Goal: Transaction & Acquisition: Purchase product/service

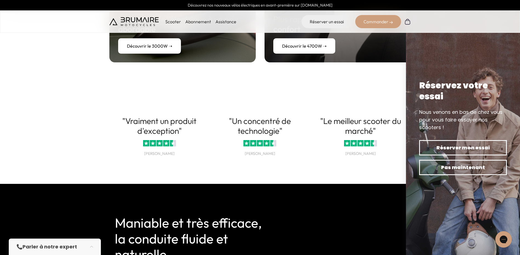
scroll to position [30, 0]
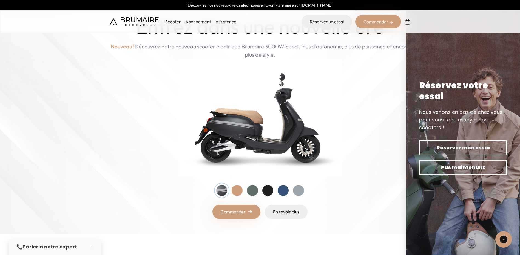
click at [251, 191] on div at bounding box center [252, 190] width 11 height 11
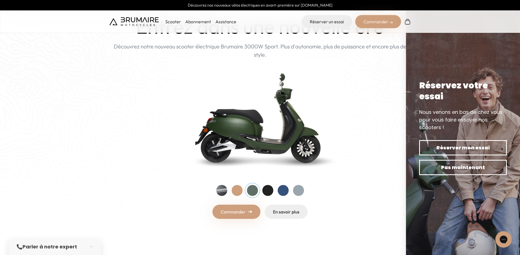
click at [268, 191] on div at bounding box center [267, 190] width 11 height 11
click at [283, 190] on div at bounding box center [282, 190] width 11 height 11
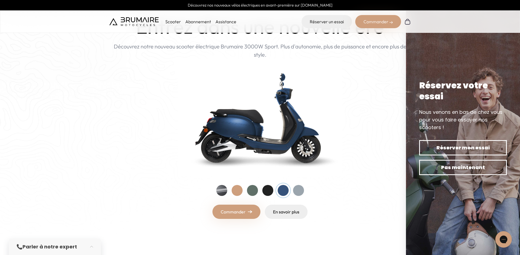
click at [242, 213] on link "Commander" at bounding box center [236, 212] width 48 height 14
click at [238, 210] on link "Commander" at bounding box center [236, 212] width 48 height 14
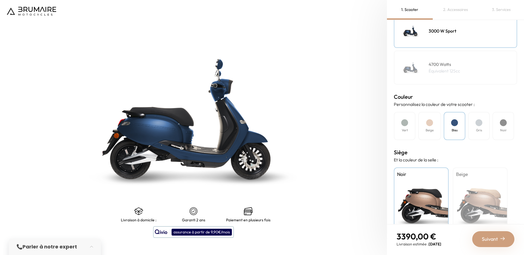
scroll to position [112, 0]
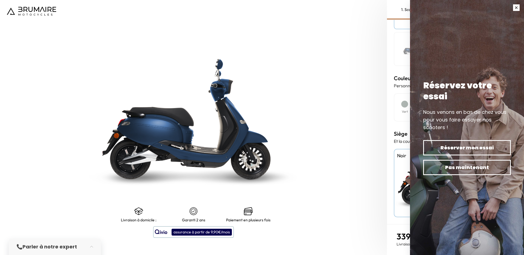
click at [515, 8] on button "button" at bounding box center [515, 7] width 15 height 15
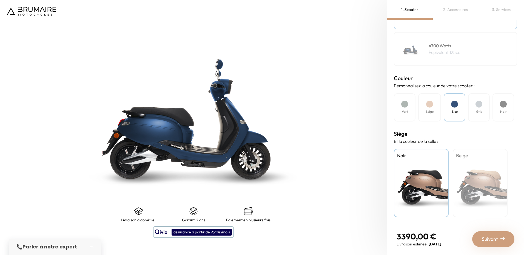
click at [492, 239] on span "Suivant" at bounding box center [489, 240] width 16 height 8
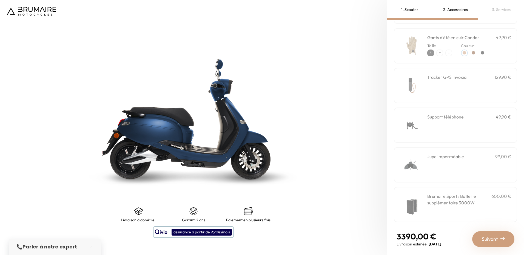
scroll to position [142, 0]
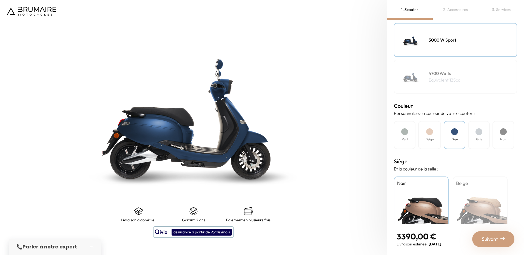
scroll to position [112, 0]
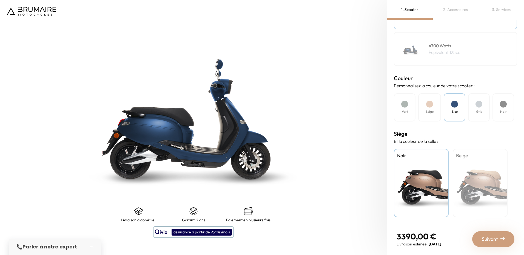
click at [494, 236] on span "Suivant" at bounding box center [489, 240] width 16 height 8
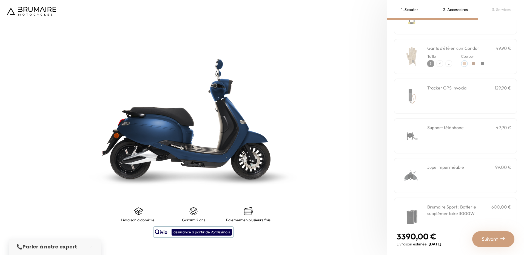
scroll to position [142, 0]
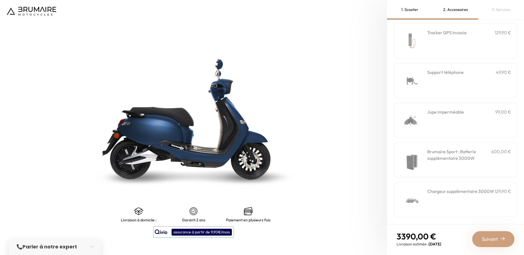
click at [497, 238] on span "Suivant" at bounding box center [489, 240] width 16 height 8
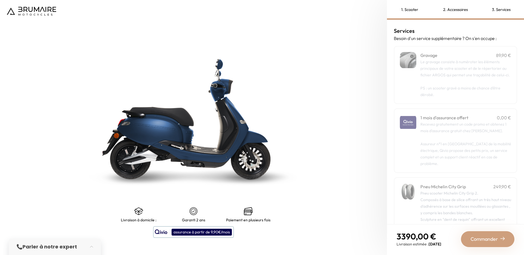
scroll to position [51, 0]
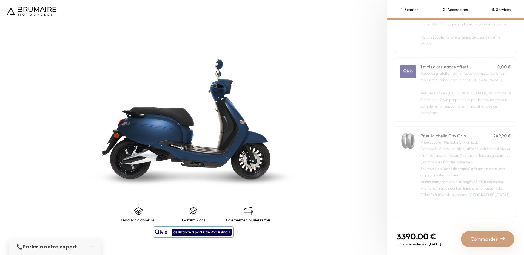
click at [492, 241] on span "Commander" at bounding box center [483, 240] width 27 height 8
